Goal: Task Accomplishment & Management: Complete application form

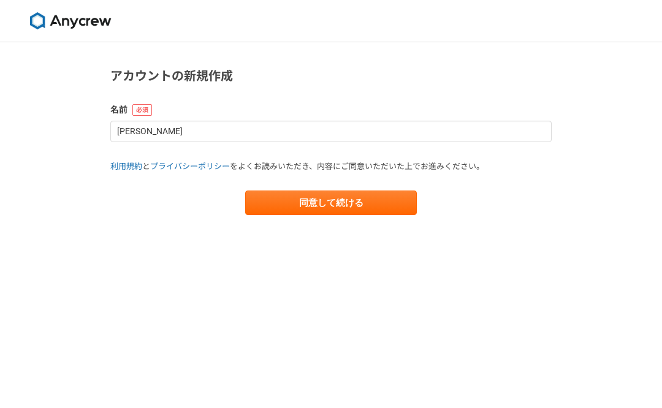
click at [379, 205] on button "同意して続ける" at bounding box center [331, 203] width 172 height 25
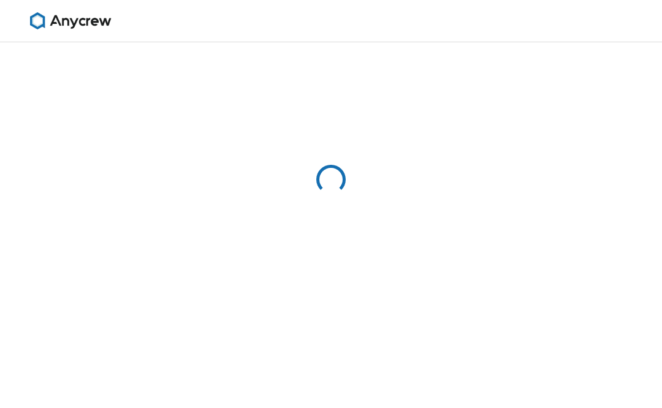
select select "13"
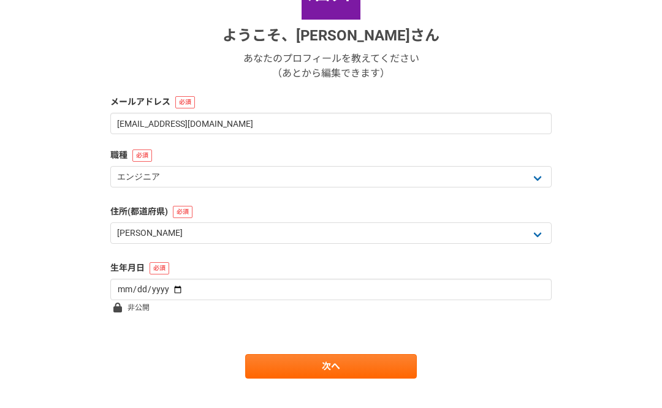
scroll to position [183, 0]
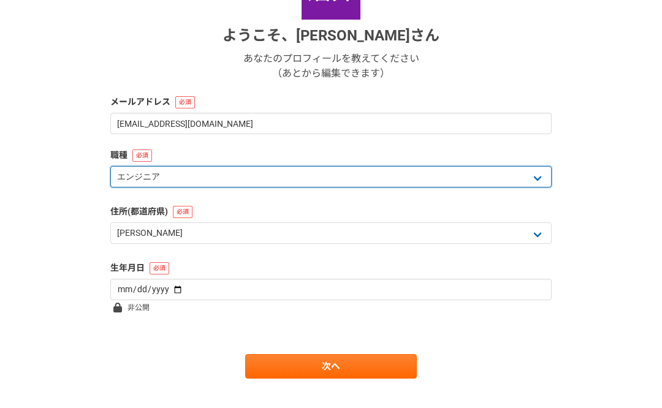
click at [541, 178] on select "エンジニア デザイナー ライター 営業 マーケティング 企画・事業開発 バックオフィス その他" at bounding box center [330, 176] width 441 height 21
select select "4"
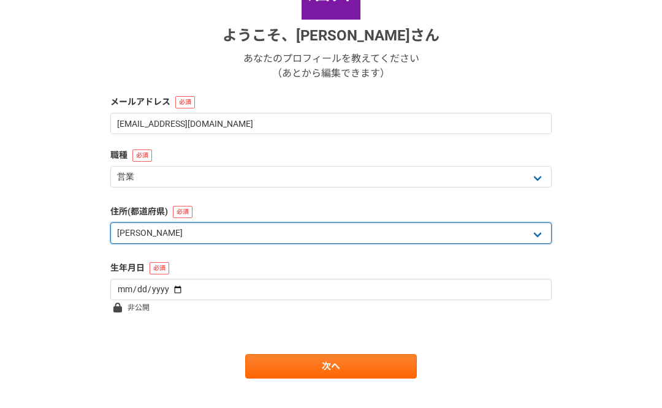
click at [391, 244] on select "北海道 [GEOGRAPHIC_DATA] [GEOGRAPHIC_DATA] [PERSON_NAME][GEOGRAPHIC_DATA] [PERSON_…" at bounding box center [330, 233] width 441 height 21
select select "14"
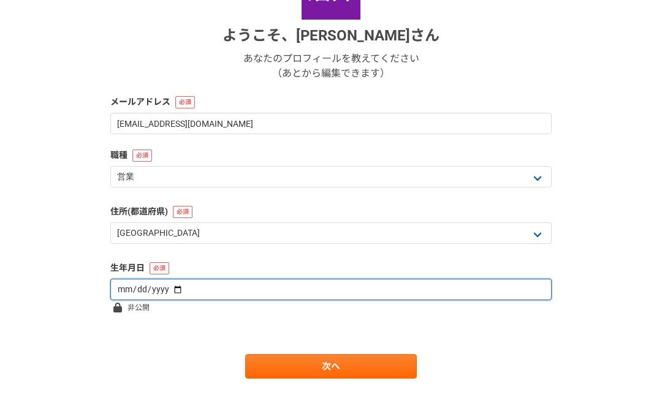
click at [330, 292] on input "date" at bounding box center [330, 289] width 441 height 21
type input "[DATE]"
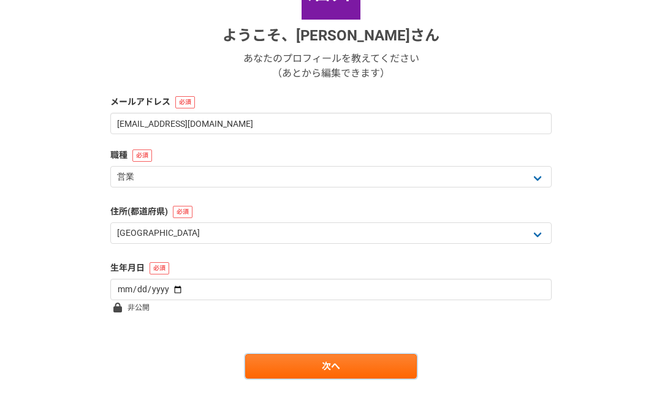
click at [395, 377] on link "次へ" at bounding box center [331, 366] width 172 height 25
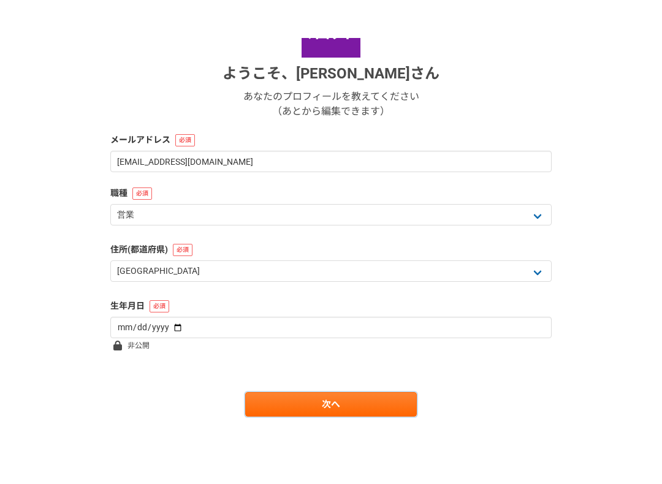
scroll to position [0, 0]
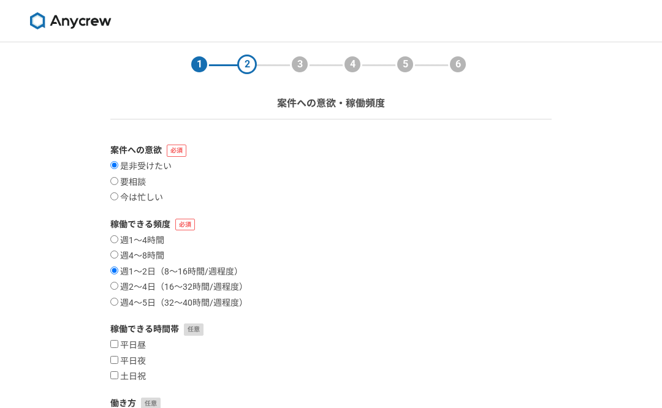
click at [121, 181] on label "要相談" at bounding box center [128, 182] width 36 height 11
click at [118, 181] on input "要相談" at bounding box center [114, 181] width 8 height 8
radio input "true"
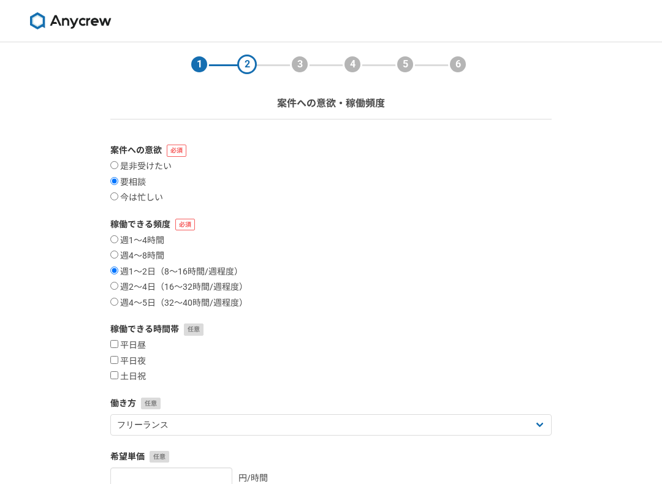
click at [121, 344] on label "平日昼" at bounding box center [128, 345] width 36 height 11
click at [118, 344] on input "平日昼" at bounding box center [114, 344] width 8 height 8
checkbox input "true"
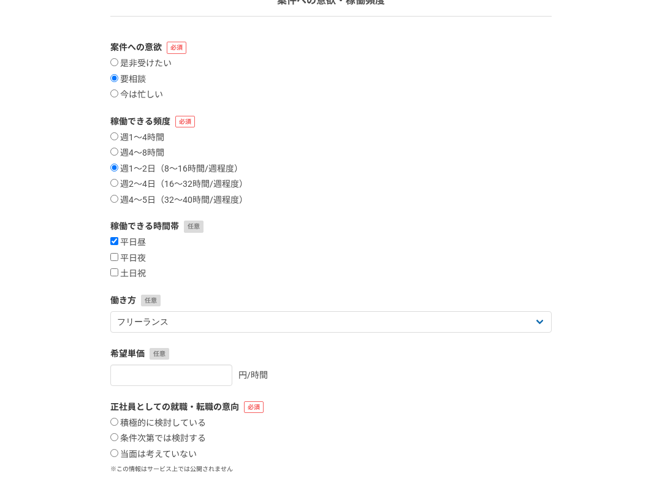
scroll to position [103, 0]
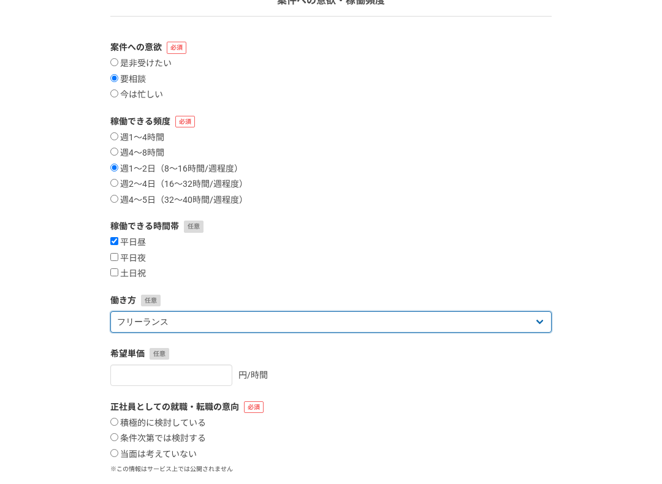
click at [544, 322] on select "フリーランス 副業 その他" at bounding box center [330, 321] width 441 height 21
select select "sidejob"
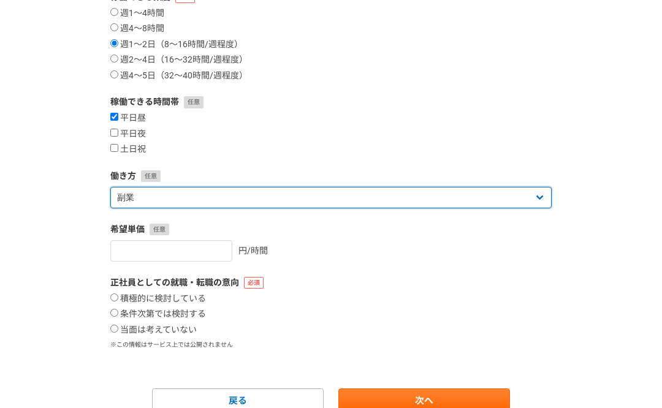
scroll to position [265, 0]
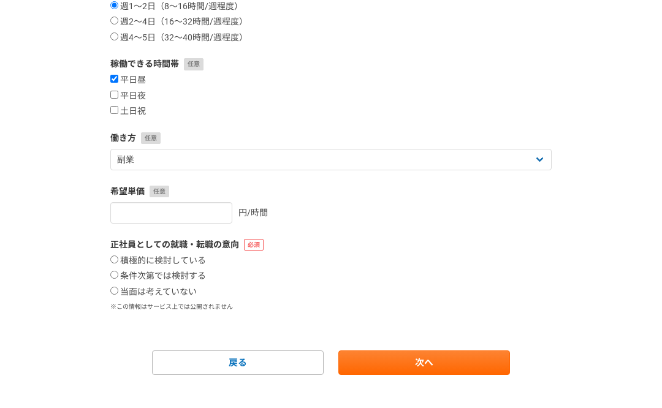
click at [118, 296] on input "当面は考えていない" at bounding box center [114, 292] width 8 height 8
radio input "true"
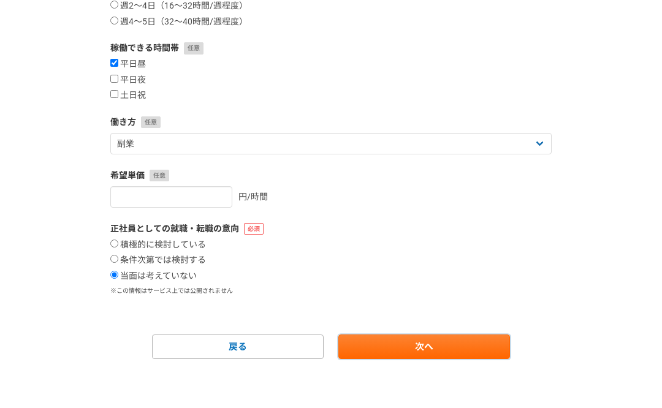
click at [498, 356] on link "次へ" at bounding box center [424, 347] width 172 height 25
select select
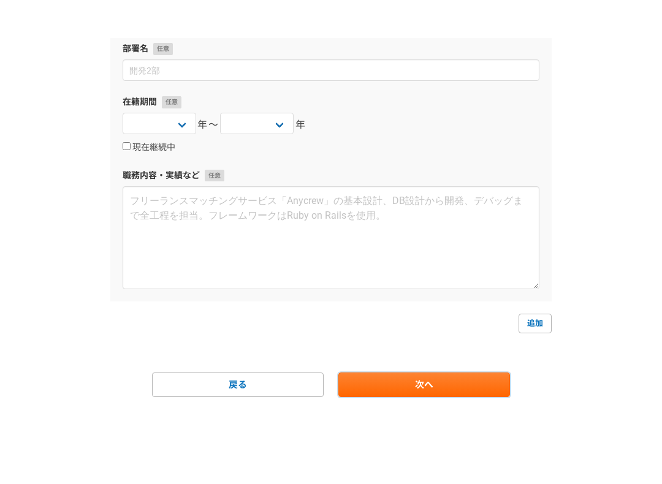
scroll to position [0, 0]
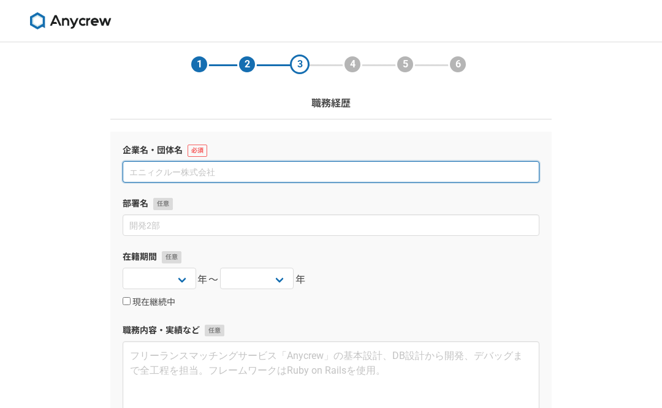
click at [132, 174] on input at bounding box center [331, 171] width 417 height 21
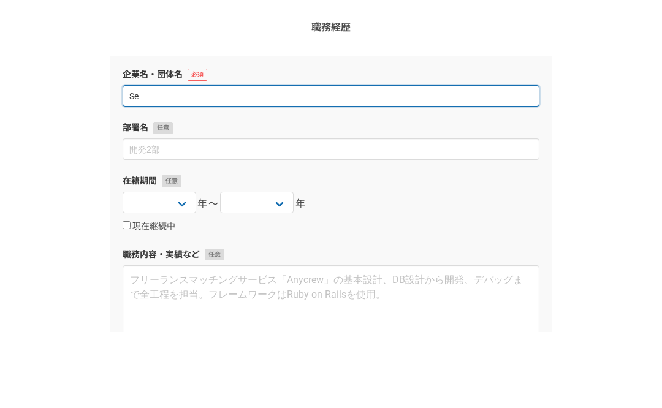
type input "S"
type input "積水ハウス"
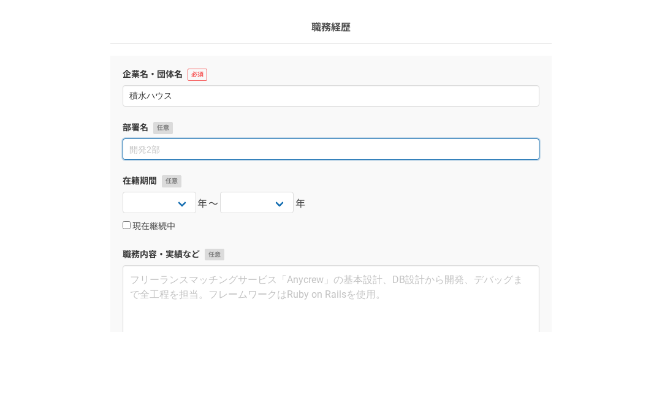
click at [134, 215] on input at bounding box center [331, 225] width 417 height 21
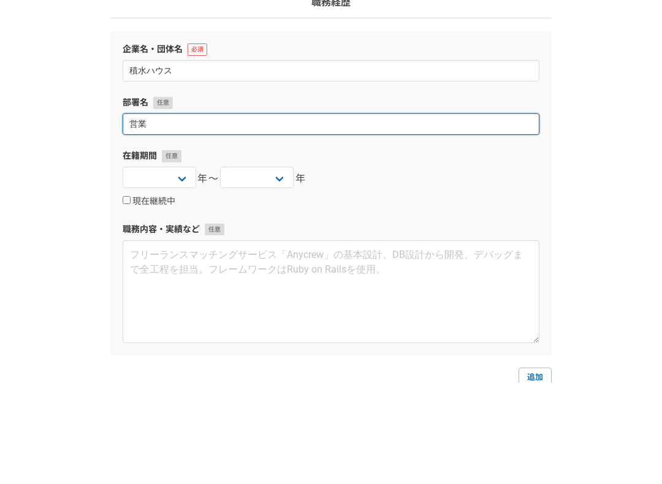
type input "営業"
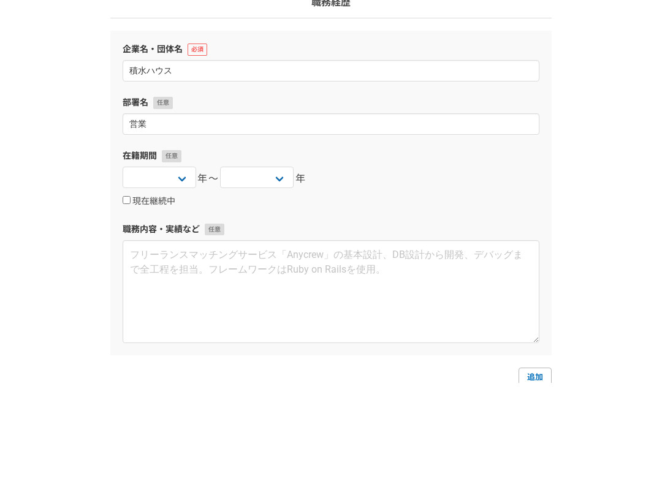
click at [183, 268] on select "2025 2024 2023 2022 2021 2020 2019 2018 2017 2016 2015 2014 2013 2012 2011 2010…" at bounding box center [160, 278] width 74 height 21
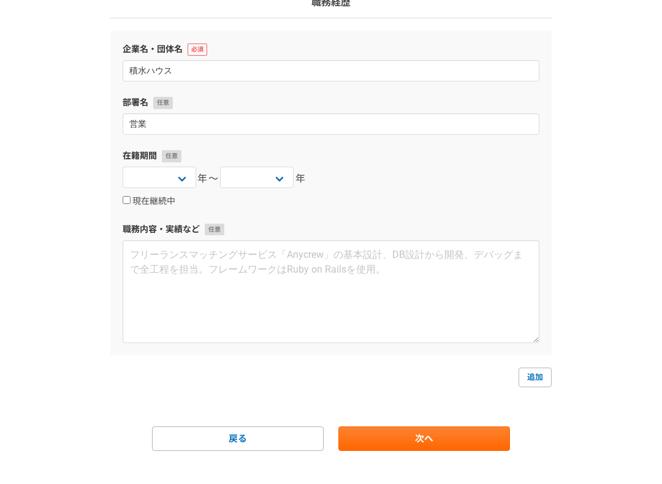
click at [130, 196] on input "現在継続中" at bounding box center [127, 200] width 8 height 8
checkbox input "true"
click at [189, 177] on select "2025 2024 2023 2022 2021 2020 2019 2018 2017 2016 2015 2014 2013 2012 2011 2010…" at bounding box center [160, 177] width 74 height 21
select select "2004"
click at [308, 302] on textarea at bounding box center [331, 291] width 417 height 103
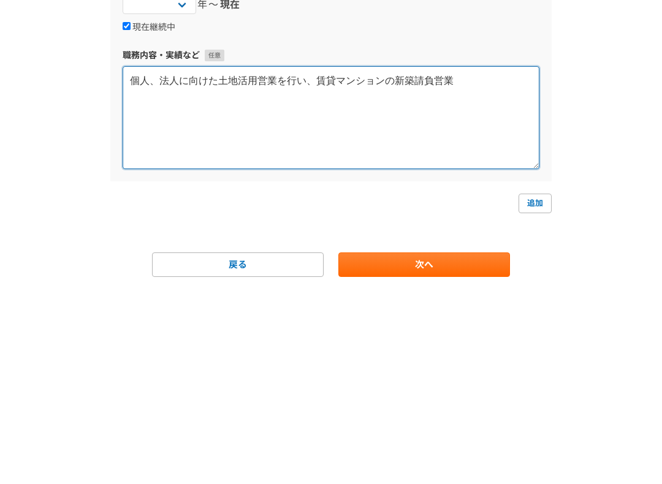
click at [302, 240] on textarea "個人、法人に向けた土地活用営業を行い、賃貸マンションの新築請負営業" at bounding box center [331, 291] width 417 height 103
click at [381, 240] on textarea "個人、法人に向けた賃貸マンションの新築請負営業" at bounding box center [331, 291] width 417 height 103
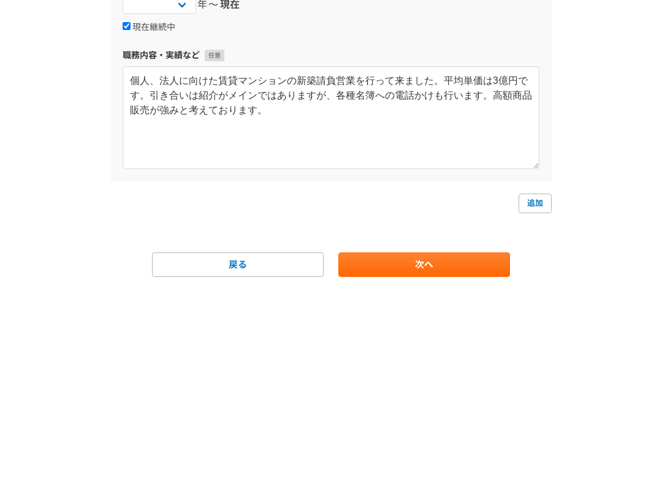
scroll to position [117, 0]
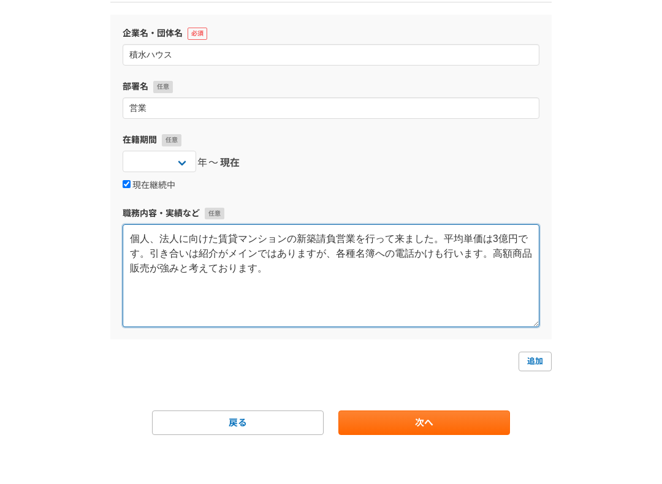
type textarea "個人、法人に向けた賃貸マンションの新築請負営業を行って来ました。平均単価は3億円です。引き合いは紹介がメインではありますが、各種名簿への電話かけも行います。高…"
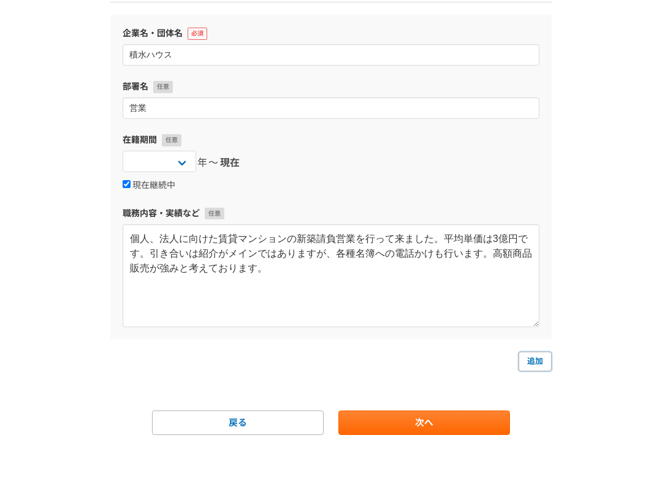
click at [537, 355] on link "追加" at bounding box center [535, 362] width 33 height 20
select select
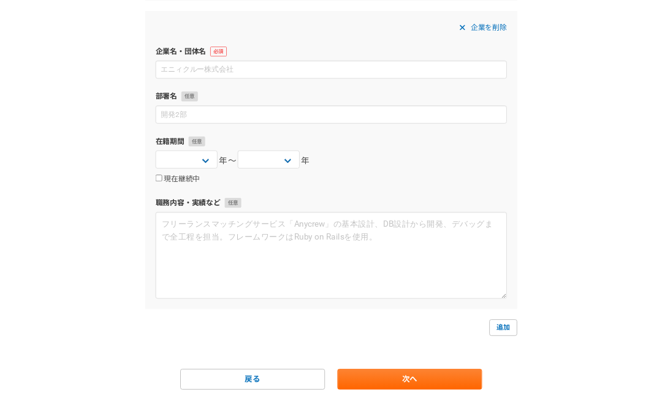
scroll to position [559, 0]
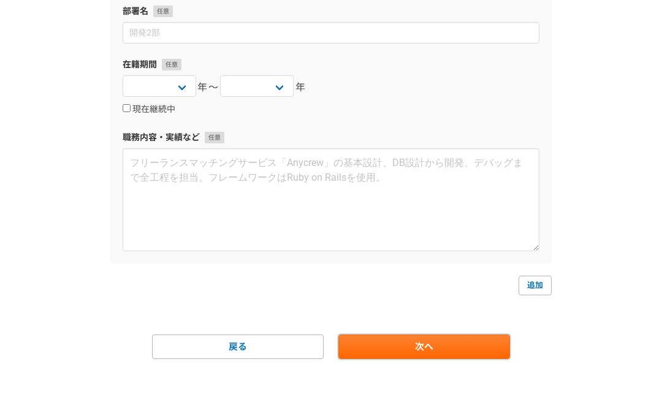
click at [457, 343] on link "次へ" at bounding box center [424, 347] width 172 height 25
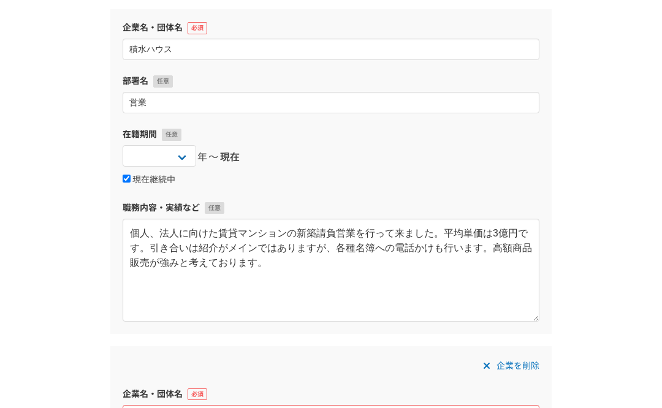
scroll to position [122, 0]
click at [491, 367] on span at bounding box center [486, 366] width 15 height 15
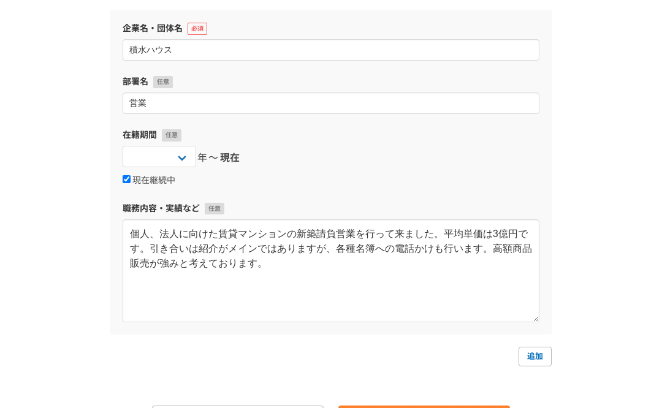
scroll to position [193, 0]
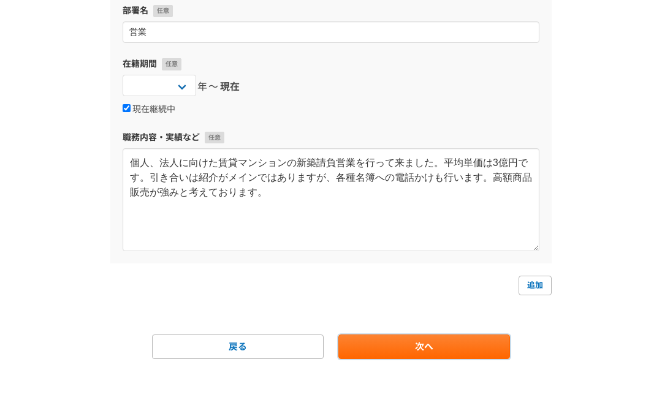
click at [474, 358] on link "次へ" at bounding box center [424, 347] width 172 height 25
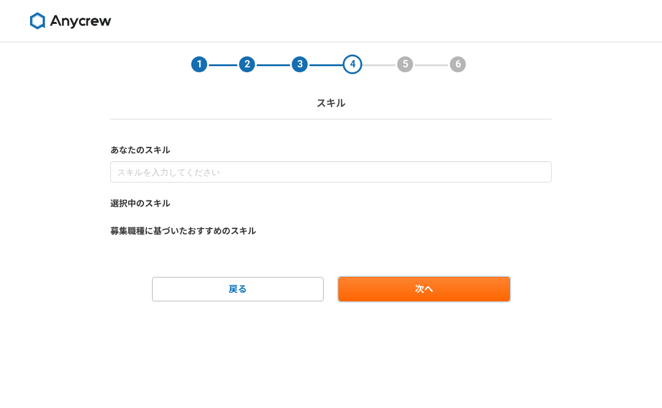
scroll to position [0, 0]
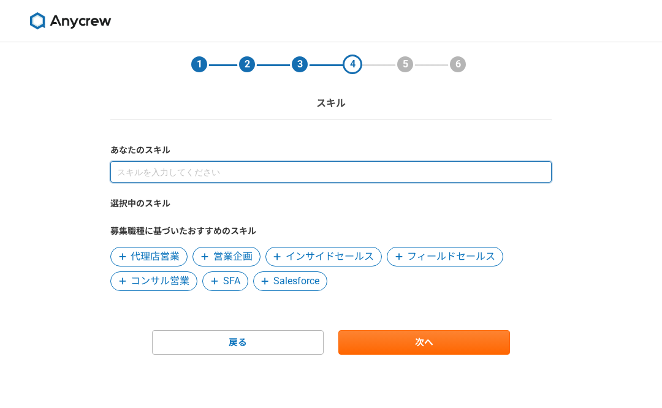
click at [308, 169] on input at bounding box center [330, 171] width 441 height 21
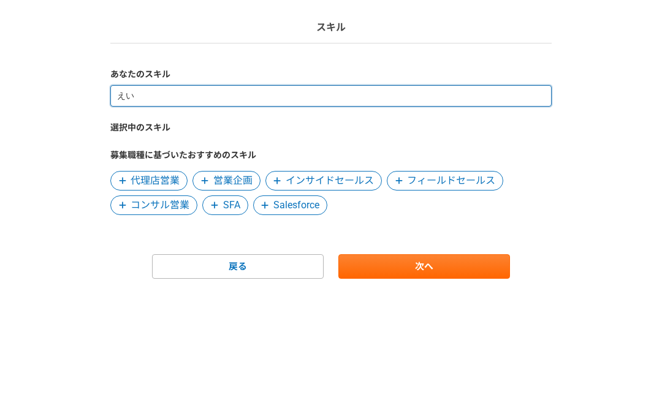
type input "え"
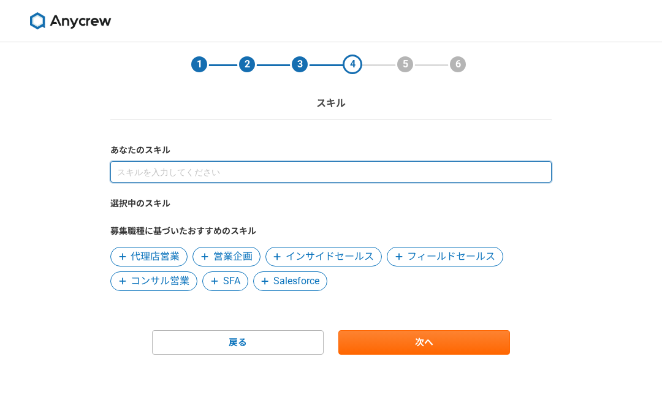
click at [367, 168] on input at bounding box center [330, 171] width 441 height 21
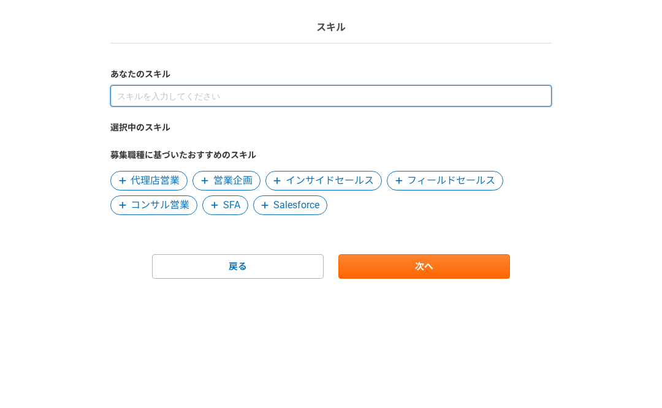
type input "お"
type input "個"
type input "Bとto"
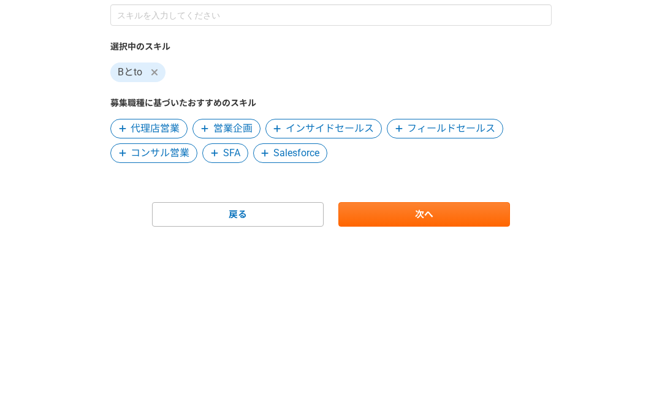
click at [151, 303] on span "コンサル営業" at bounding box center [160, 310] width 59 height 15
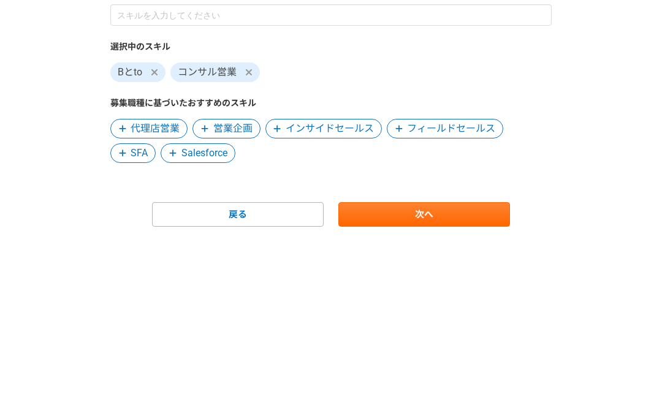
scroll to position [25, 0]
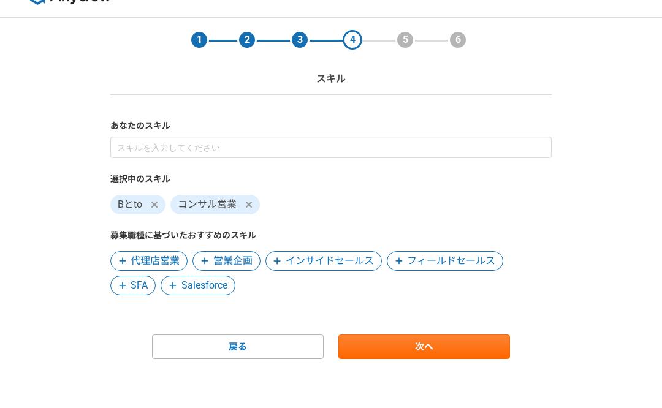
click at [160, 207] on span at bounding box center [154, 204] width 15 height 15
click at [284, 261] on span at bounding box center [277, 261] width 15 height 15
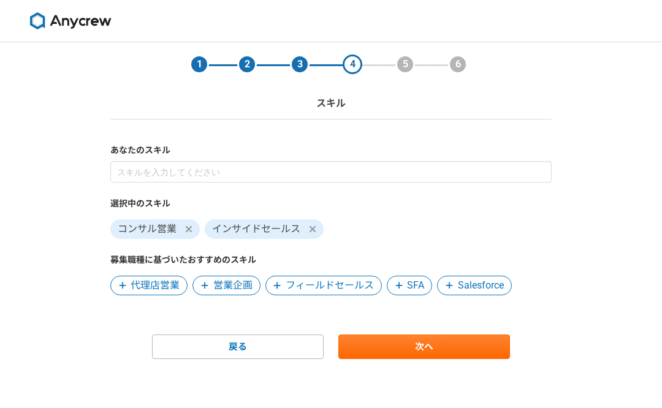
click at [479, 294] on span "Salesforce" at bounding box center [474, 286] width 74 height 20
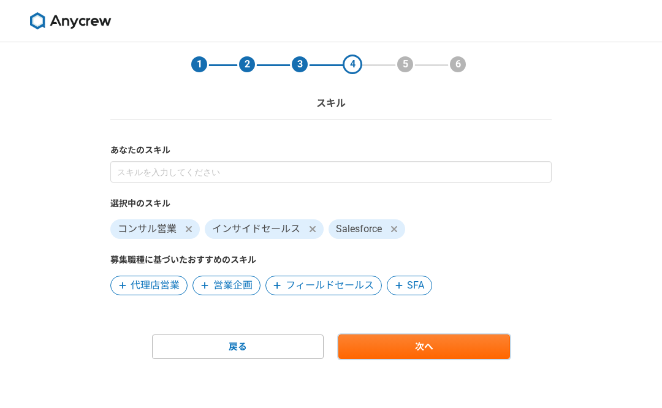
click at [477, 353] on link "次へ" at bounding box center [424, 347] width 172 height 25
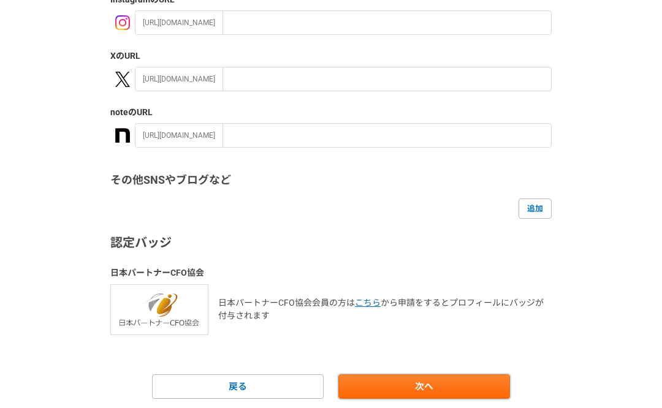
scroll to position [266, 0]
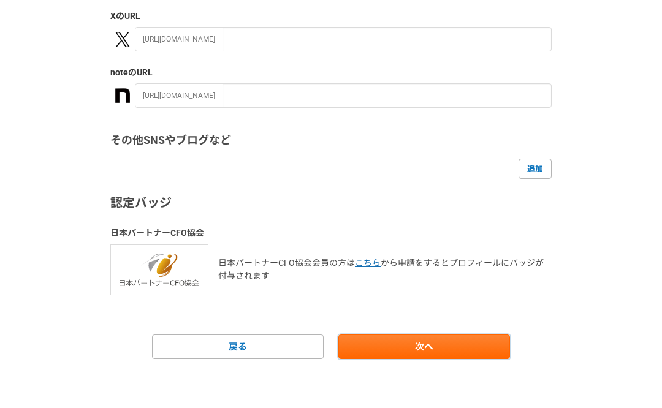
click at [445, 345] on link "次へ" at bounding box center [424, 347] width 172 height 25
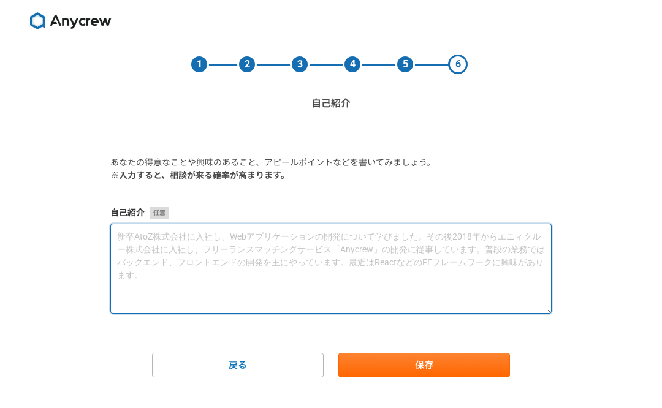
click at [278, 244] on textarea at bounding box center [330, 269] width 441 height 90
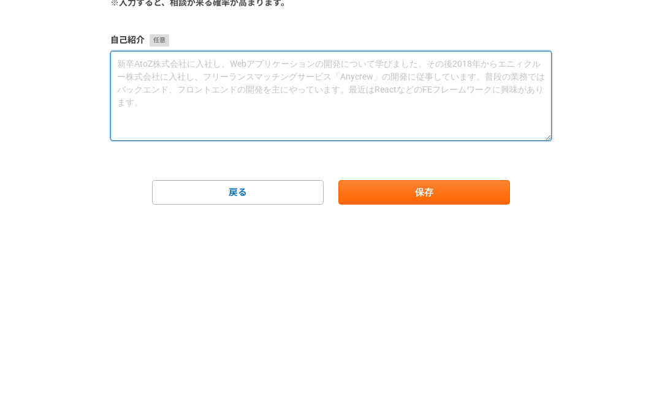
type textarea "S"
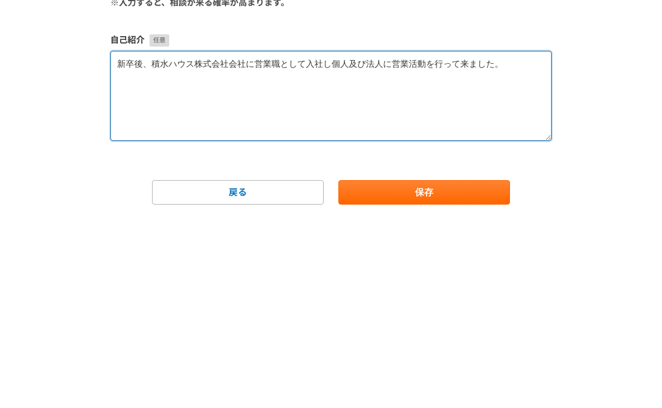
click at [237, 224] on textarea "新卒後、積水ハウス株式会社会社に営業職として入社し個人及び法人に営業活動を行って来ました。" at bounding box center [330, 269] width 441 height 90
click at [493, 224] on textarea "新卒後、積水ハウス株式会社に営業職として入社し個人及び法人に営業活動を行って来ました。" at bounding box center [330, 269] width 441 height 90
click at [240, 224] on textarea "新卒後、積水ハウス株式会社に営業職として入社し個人及び法人に営業活動を行って来ました。他のハウスメーカーと比較し高額な商品にて営" at bounding box center [330, 269] width 441 height 90
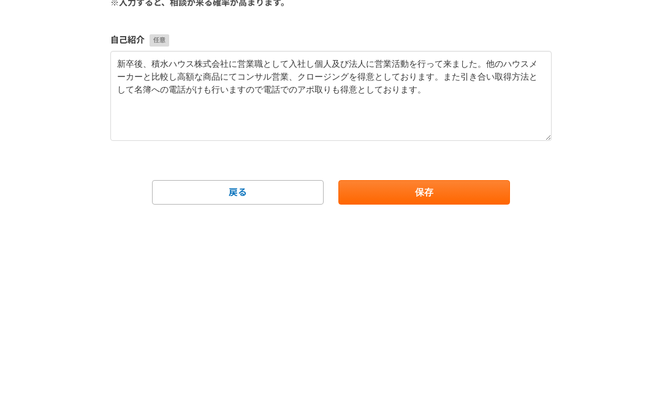
scroll to position [18, 0]
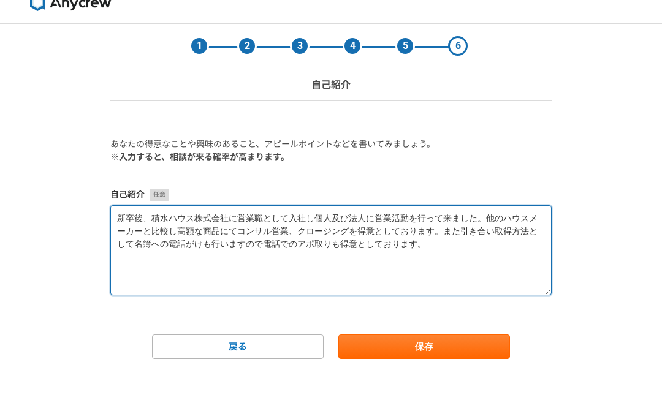
type textarea "新卒後、積水ハウス株式会社に営業職として入社し個人及び法人に営業活動を行って来ました。他のハウスメーカーと比較し高額な商品にてコンサル営業、クロージングを得意…"
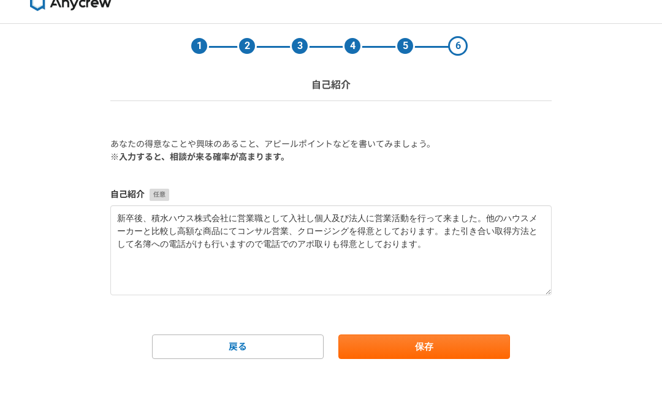
click at [456, 359] on button "保存" at bounding box center [424, 347] width 172 height 25
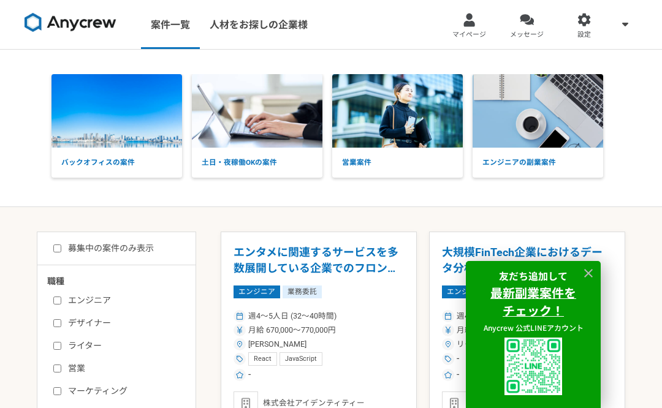
click at [591, 273] on icon at bounding box center [589, 274] width 14 height 14
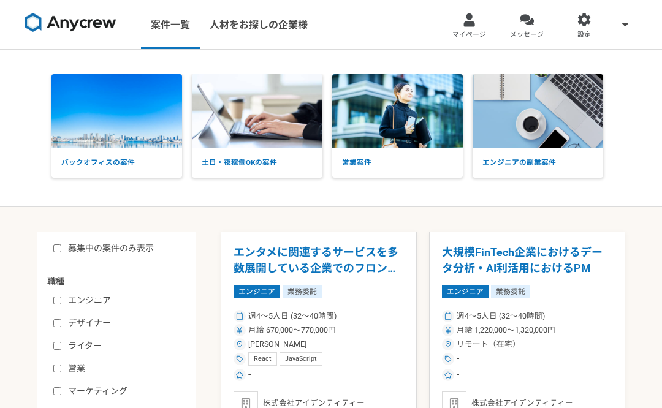
click at [481, 35] on span "マイページ" at bounding box center [469, 35] width 34 height 10
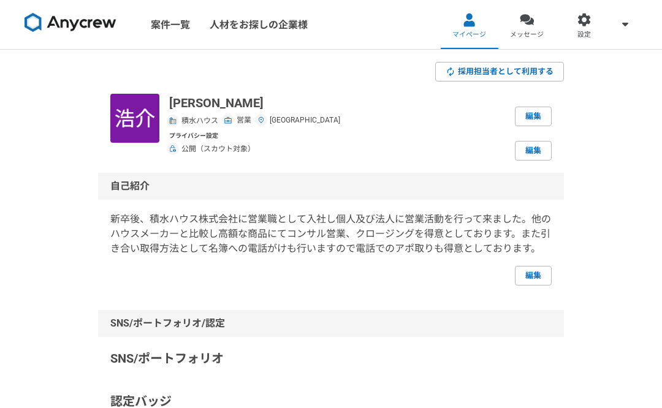
click at [536, 35] on span "メッセージ" at bounding box center [527, 35] width 34 height 10
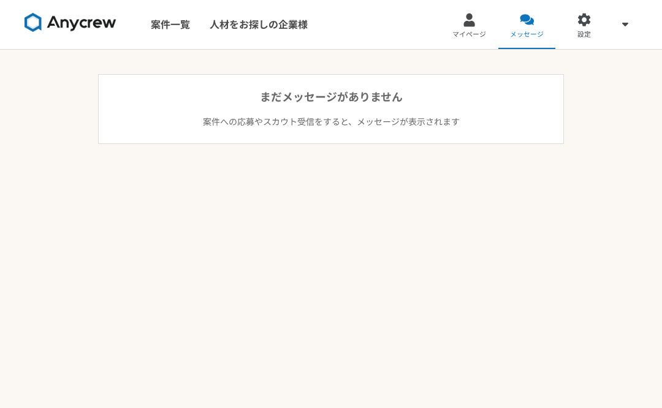
click at [474, 32] on span "マイページ" at bounding box center [469, 35] width 34 height 10
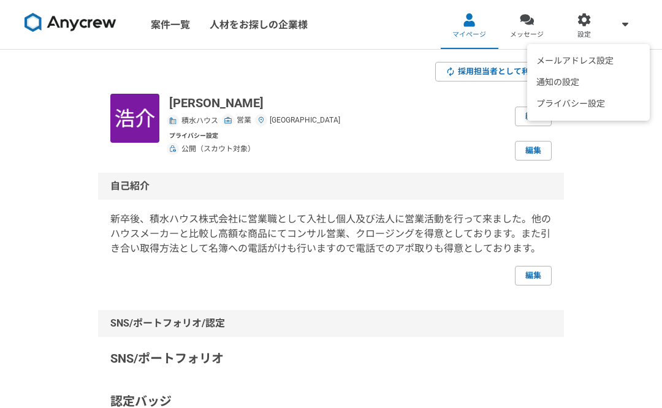
click at [100, 27] on img at bounding box center [71, 23] width 92 height 20
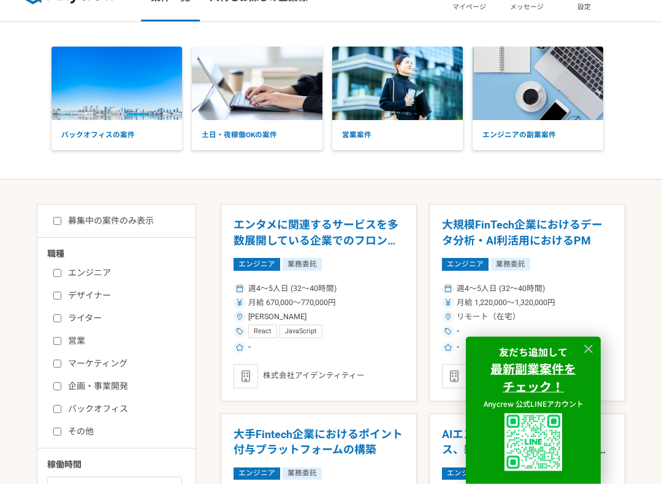
scroll to position [28, 0]
click at [58, 340] on input "営業" at bounding box center [57, 341] width 8 height 8
checkbox input "true"
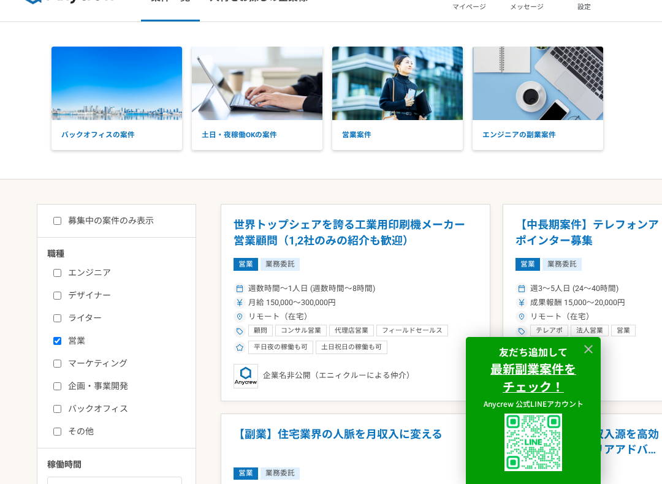
click at [596, 346] on div at bounding box center [588, 349] width 18 height 18
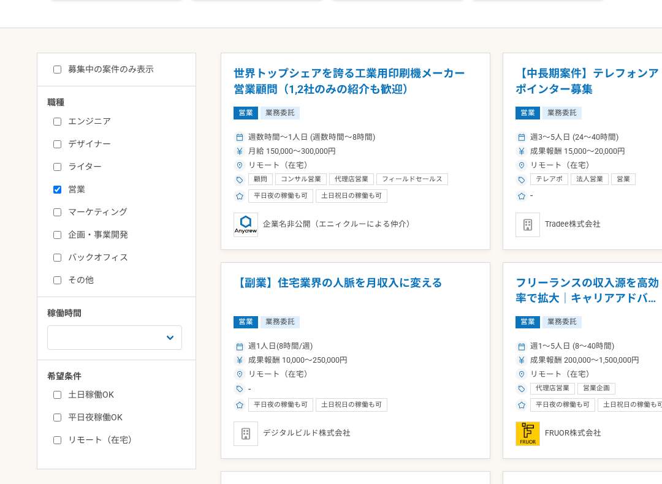
scroll to position [179, 0]
click at [366, 275] on h1 "【副業】住宅業界の人脈を月収入に変える" at bounding box center [356, 290] width 244 height 31
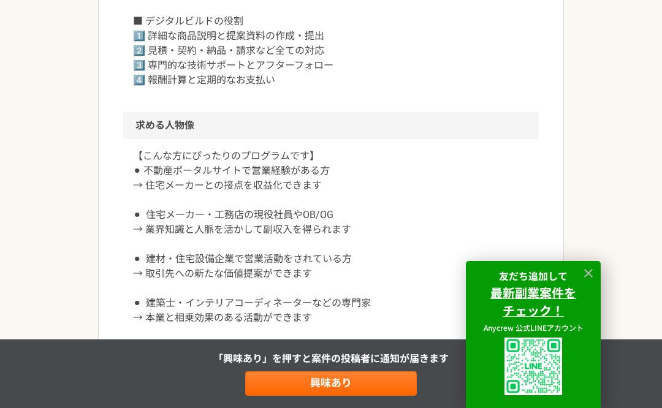
scroll to position [620, 0]
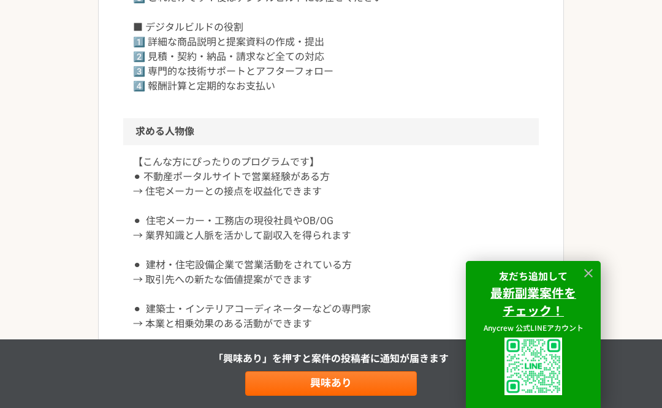
click at [635, 186] on div "営業 【副業】住宅業界の人脈を月収入に変える 業務委託 平日夜の稼働も可 土日祝日の稼働も可 デジタルビルド株式会社 募集職種 営業 希望単価 成果報酬 10…" at bounding box center [331, 138] width 662 height 1418
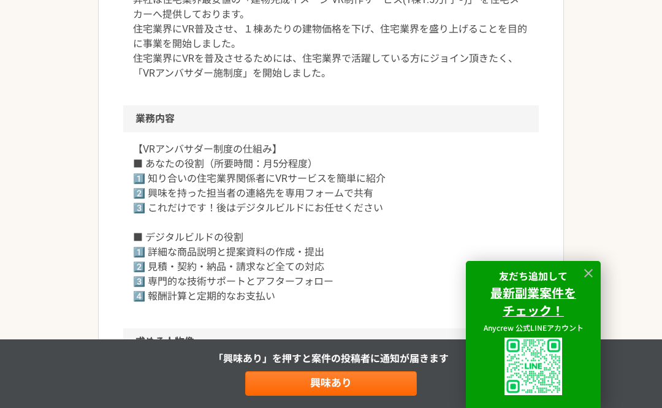
scroll to position [409, 0]
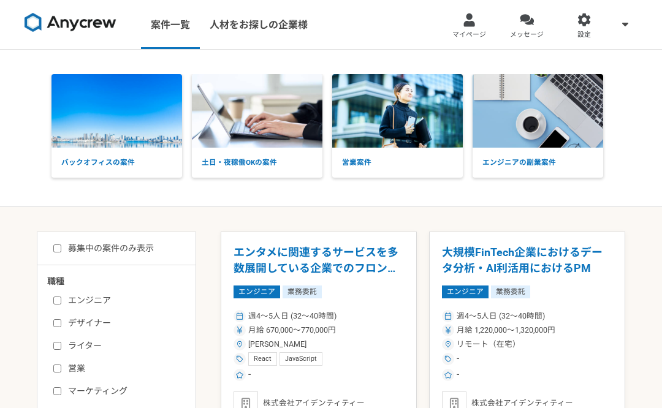
click at [56, 365] on input "営業" at bounding box center [57, 369] width 8 height 8
checkbox input "true"
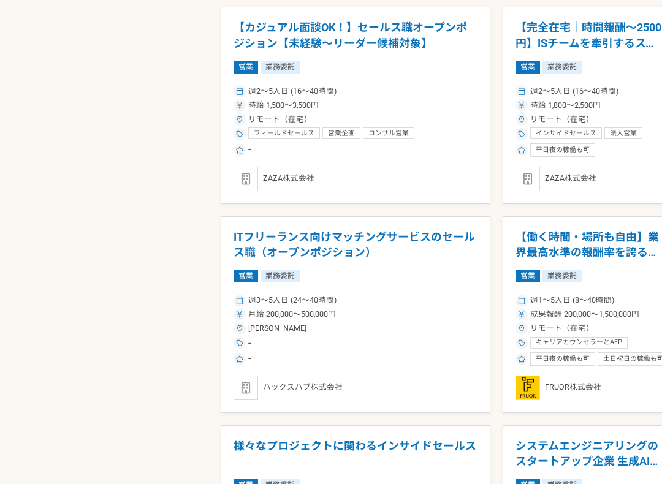
scroll to position [1105, 0]
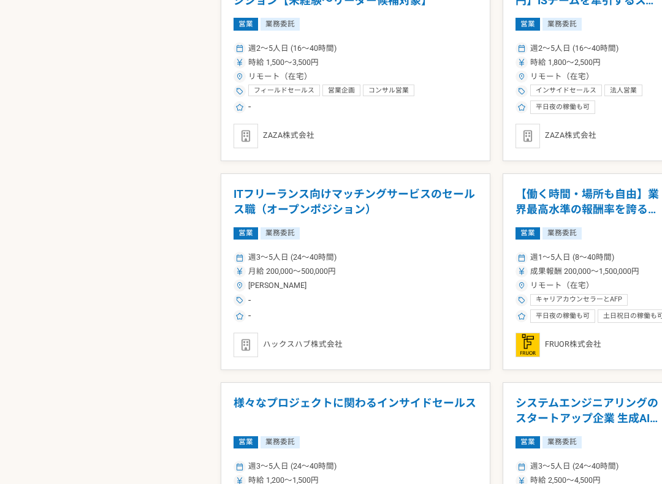
click at [605, 202] on h1 "【働く時間・場所も自由】業界最高水準の報酬率を誇るキャリアアドバイザーを募集！" at bounding box center [589, 201] width 147 height 31
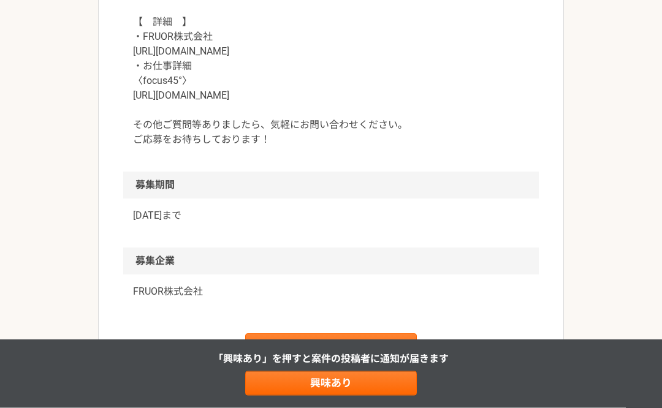
scroll to position [1414, 0]
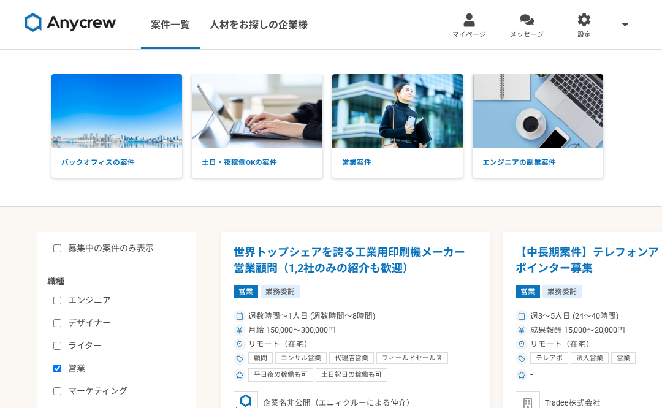
click at [61, 245] on input "募集中の案件のみ表示" at bounding box center [57, 249] width 8 height 8
checkbox input "true"
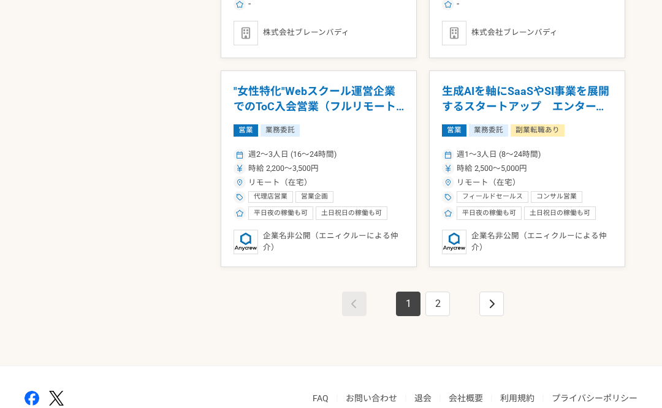
scroll to position [2062, 0]
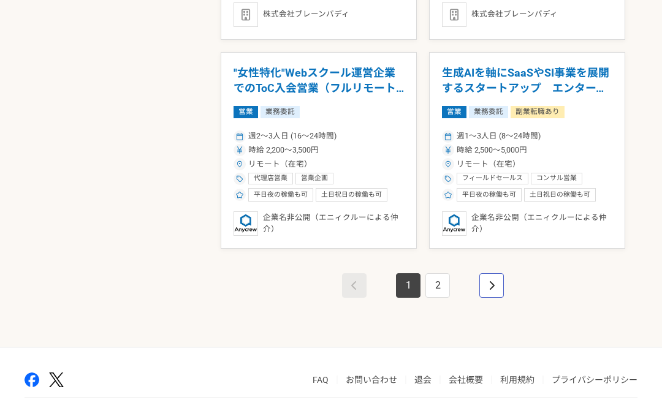
click at [499, 290] on link "pagination" at bounding box center [491, 286] width 25 height 25
